Goal: Task Accomplishment & Management: Manage account settings

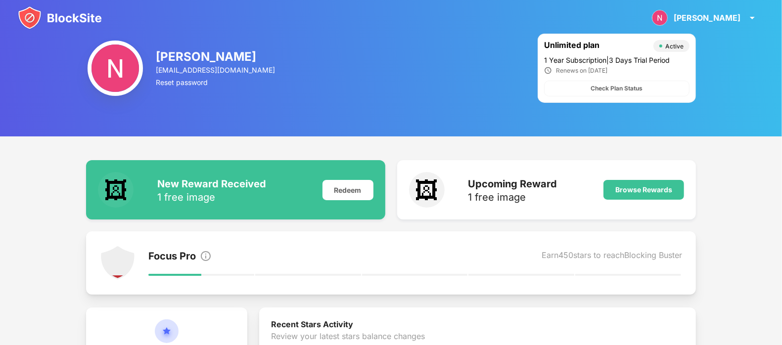
click at [736, 101] on div "[PERSON_NAME] [EMAIL_ADDRESS][DOMAIN_NAME] Reset password Unlimited plan Active…" at bounding box center [391, 68] width 782 height 137
click at [724, 11] on div "[PERSON_NAME] [PERSON_NAME] View Account Insights Rewards Settings Support Log …" at bounding box center [705, 18] width 118 height 24
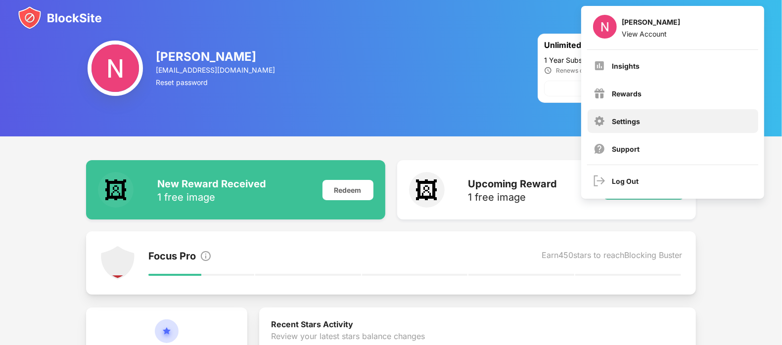
click at [647, 115] on div "Settings" at bounding box center [673, 121] width 171 height 24
